Goal: Transaction & Acquisition: Obtain resource

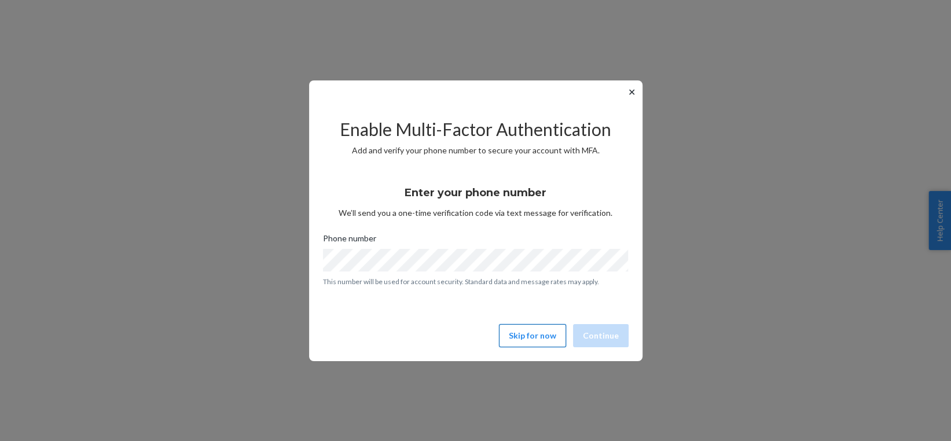
click at [551, 344] on button "Skip for now" at bounding box center [532, 335] width 67 height 23
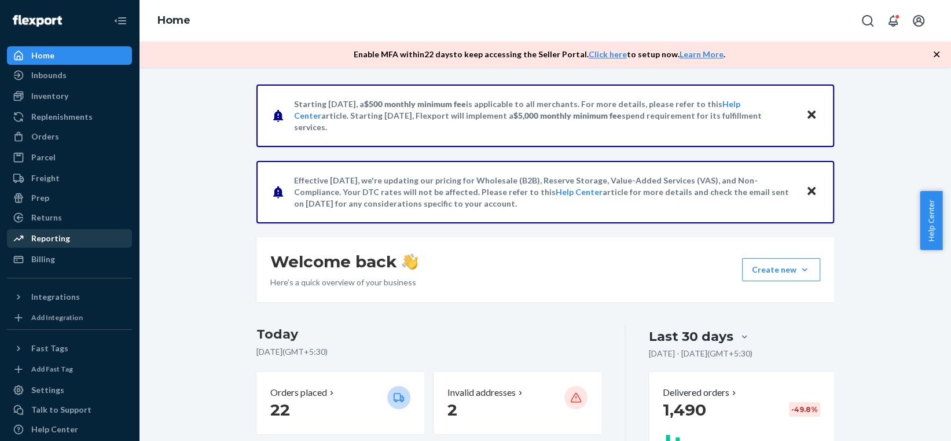
click at [68, 236] on div "Reporting" at bounding box center [69, 238] width 123 height 16
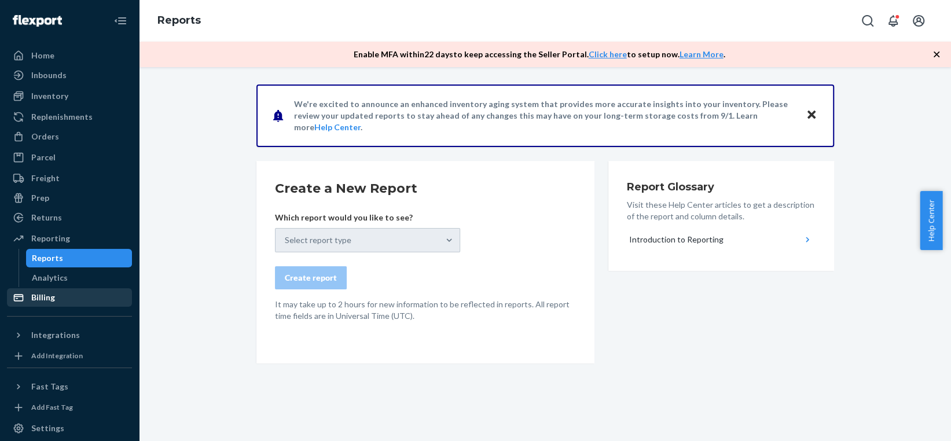
click at [47, 298] on div "Billing" at bounding box center [43, 298] width 24 height 12
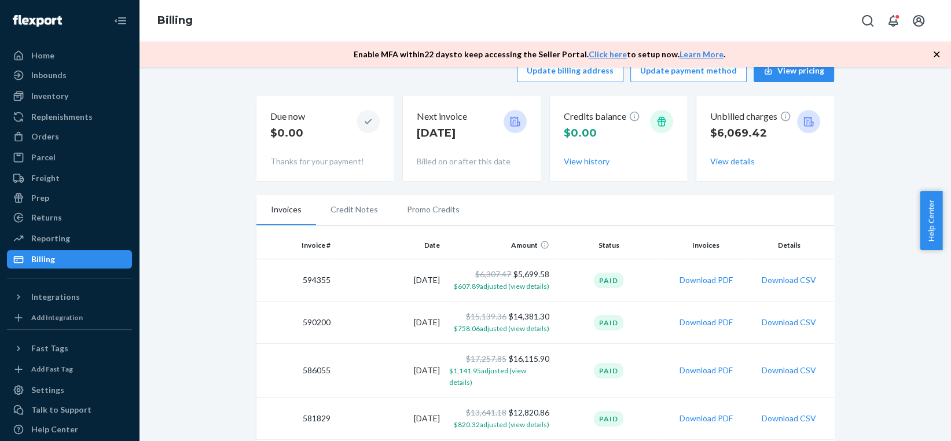
scroll to position [116, 0]
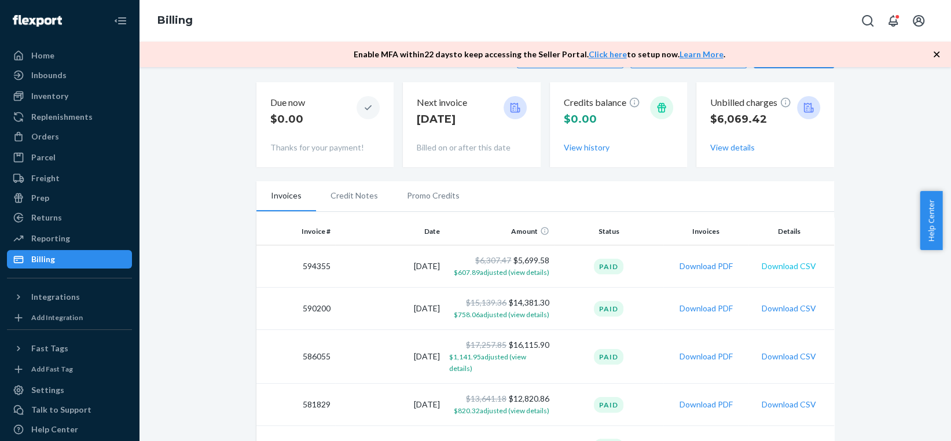
click at [780, 265] on button "Download CSV" at bounding box center [789, 266] width 54 height 12
click at [414, 229] on th "Date" at bounding box center [389, 232] width 109 height 28
click at [433, 230] on th "Date" at bounding box center [389, 232] width 109 height 28
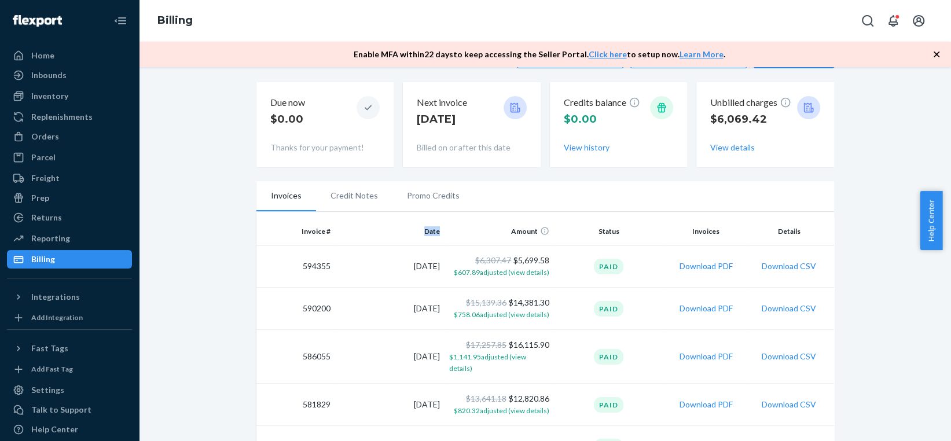
click at [433, 230] on th "Date" at bounding box center [389, 232] width 109 height 28
click at [421, 230] on th "Date" at bounding box center [389, 232] width 109 height 28
click at [354, 189] on li "Credit Notes" at bounding box center [354, 195] width 76 height 29
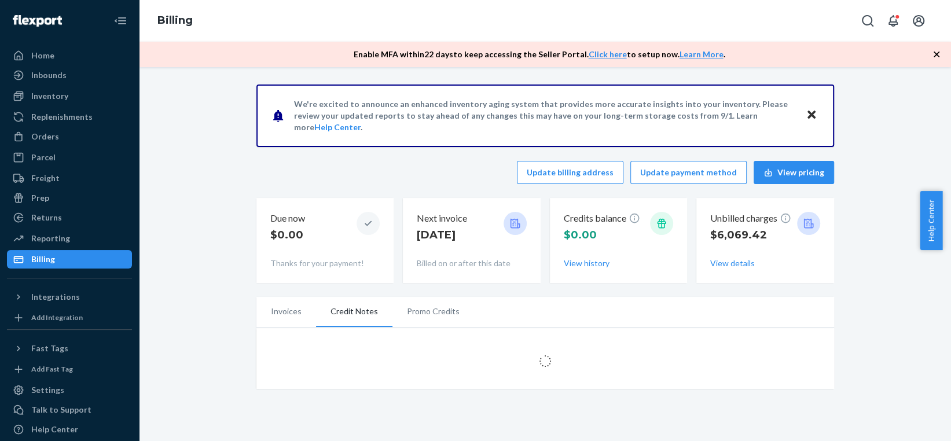
scroll to position [0, 0]
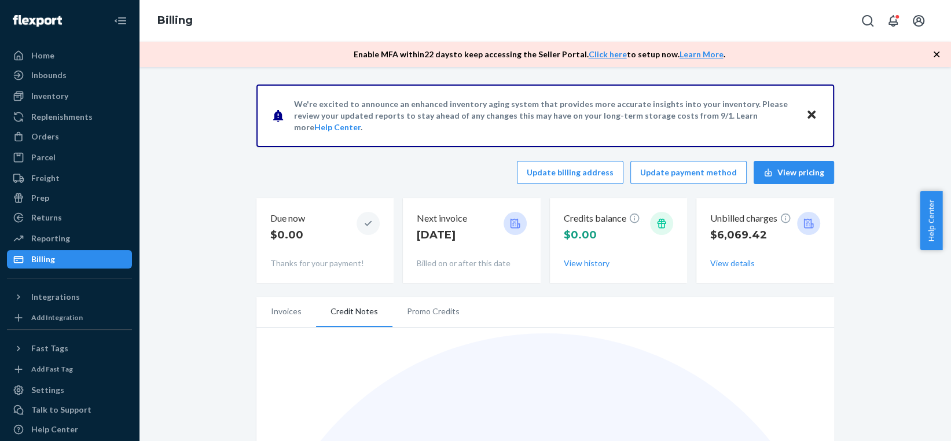
click at [412, 307] on li "Promo Credits" at bounding box center [433, 311] width 82 height 29
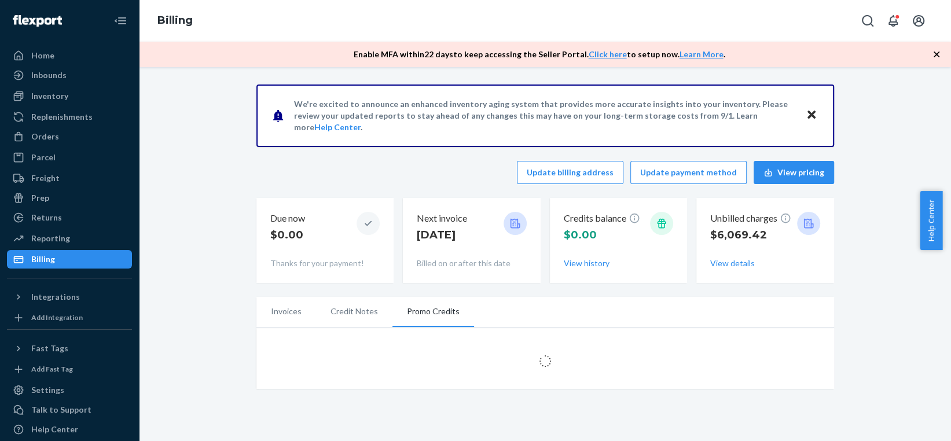
click at [299, 312] on li "Invoices" at bounding box center [286, 311] width 60 height 29
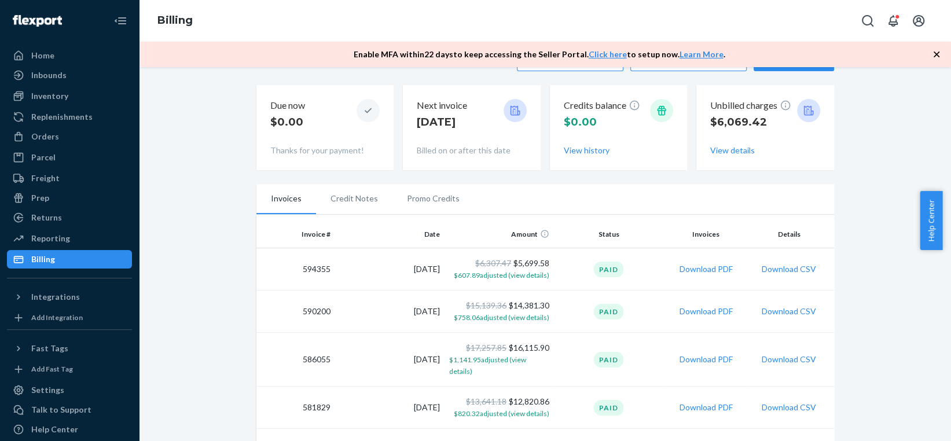
scroll to position [98, 0]
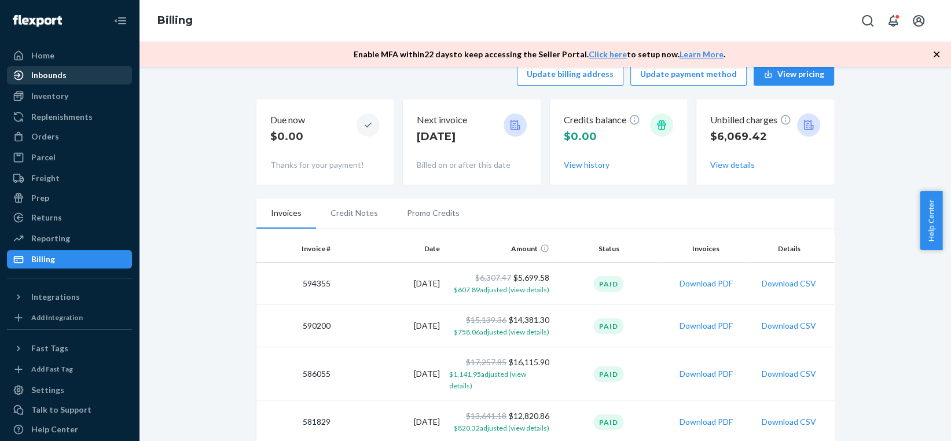
click at [56, 76] on div "Inbounds" at bounding box center [48, 75] width 35 height 12
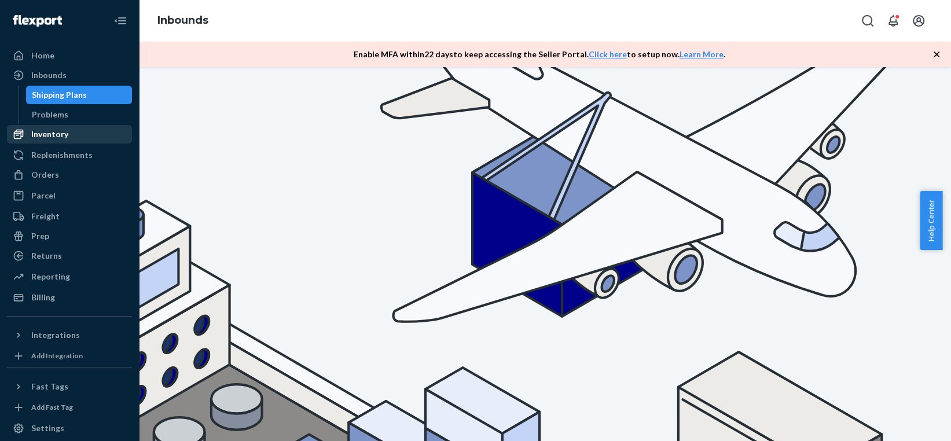
click at [50, 128] on div "Inventory" at bounding box center [49, 134] width 37 height 12
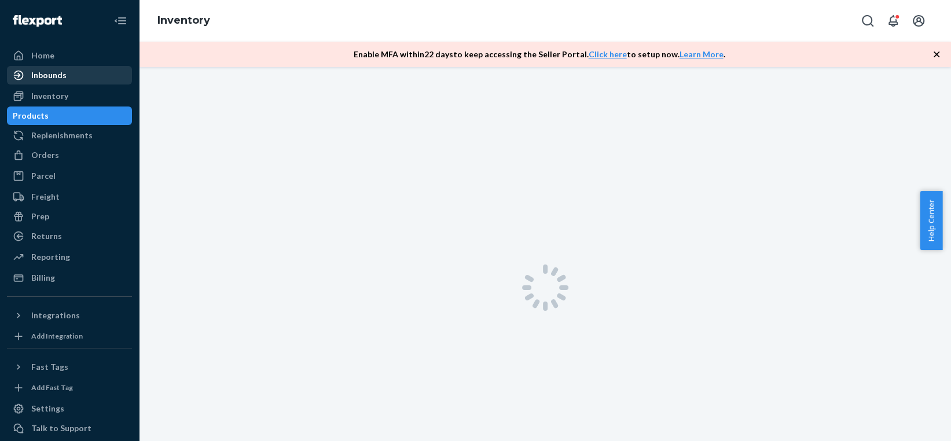
click at [52, 75] on div "Inbounds" at bounding box center [48, 75] width 35 height 12
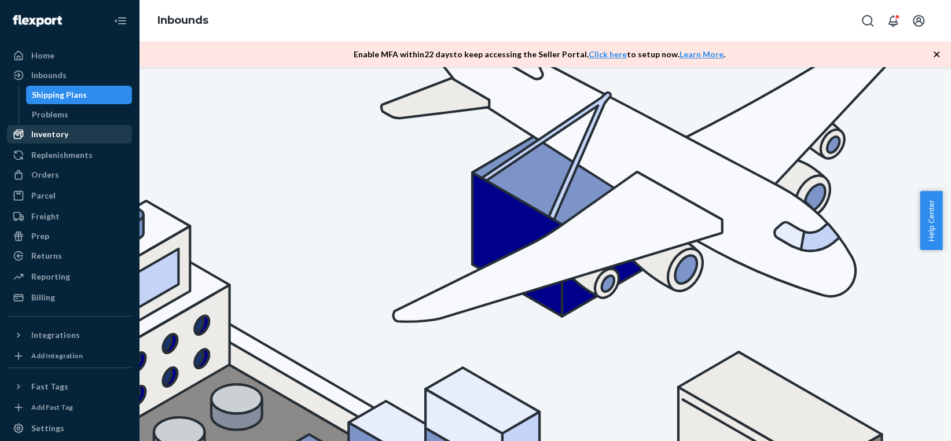
click at [54, 131] on div "Inventory" at bounding box center [49, 134] width 37 height 12
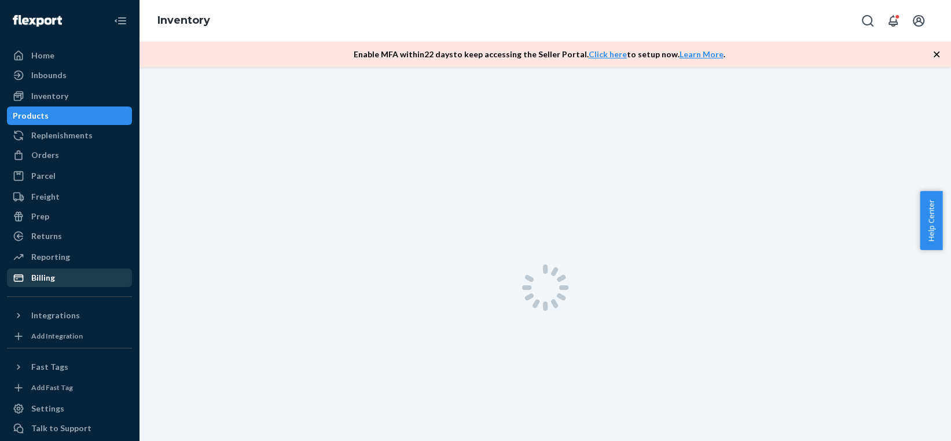
click at [51, 272] on div "Billing" at bounding box center [43, 278] width 24 height 12
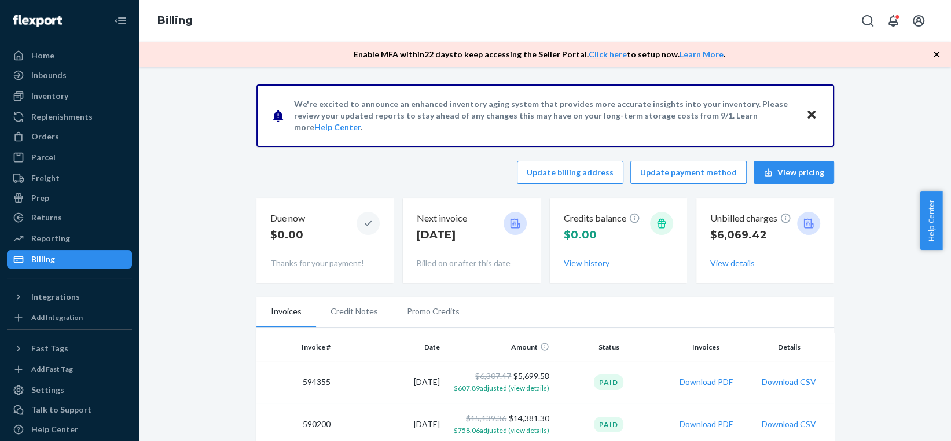
scroll to position [101, 0]
